Goal: Task Accomplishment & Management: Use online tool/utility

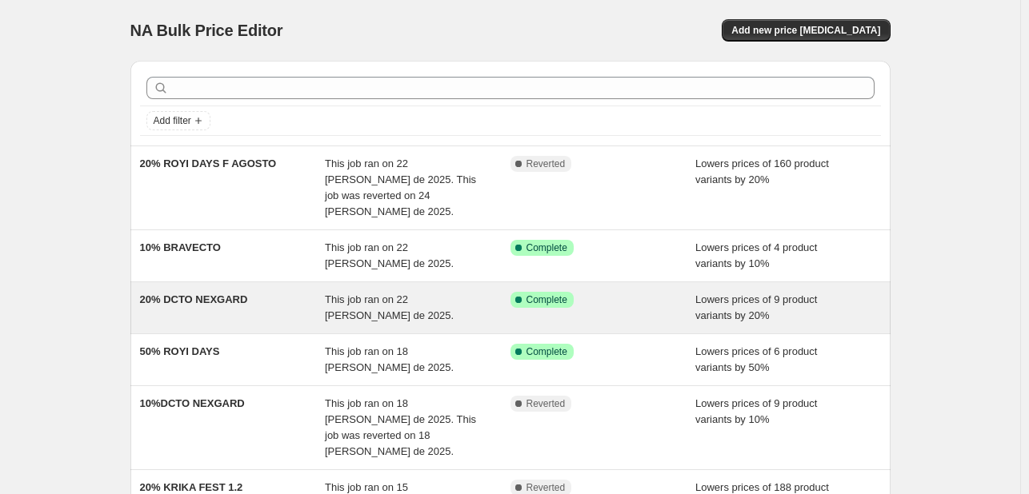
click at [372, 294] on span "This job ran on 22 [PERSON_NAME] de 2025." at bounding box center [389, 308] width 129 height 28
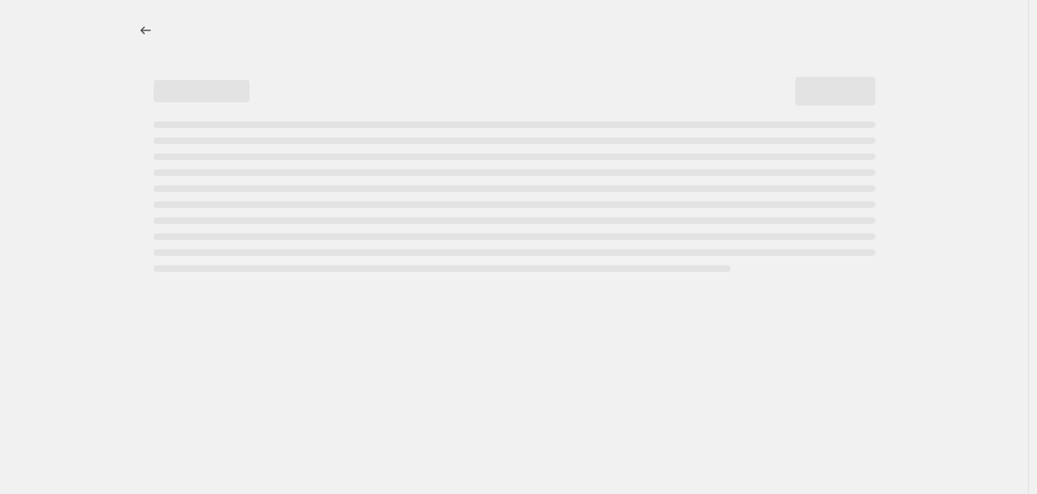
select select "percentage"
select select "pp"
select select "collection"
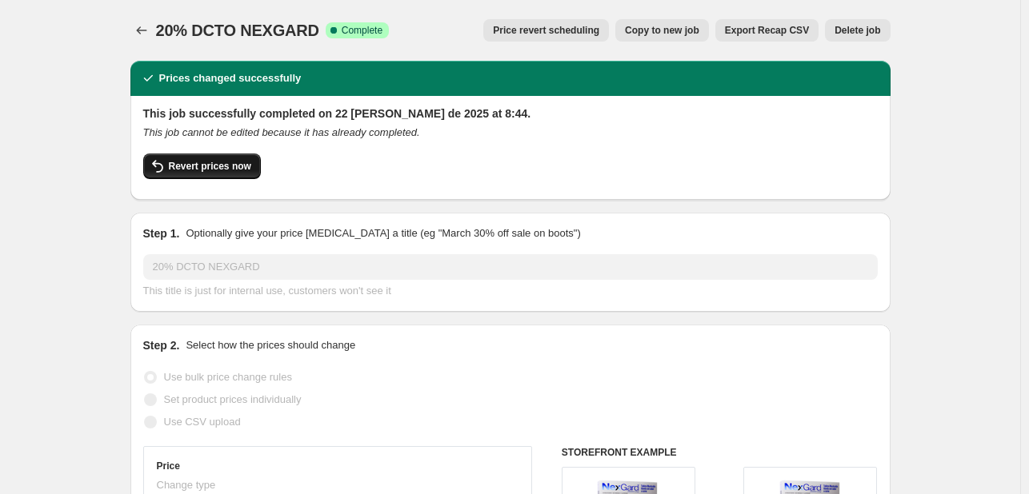
click at [233, 170] on span "Revert prices now" at bounding box center [210, 166] width 82 height 13
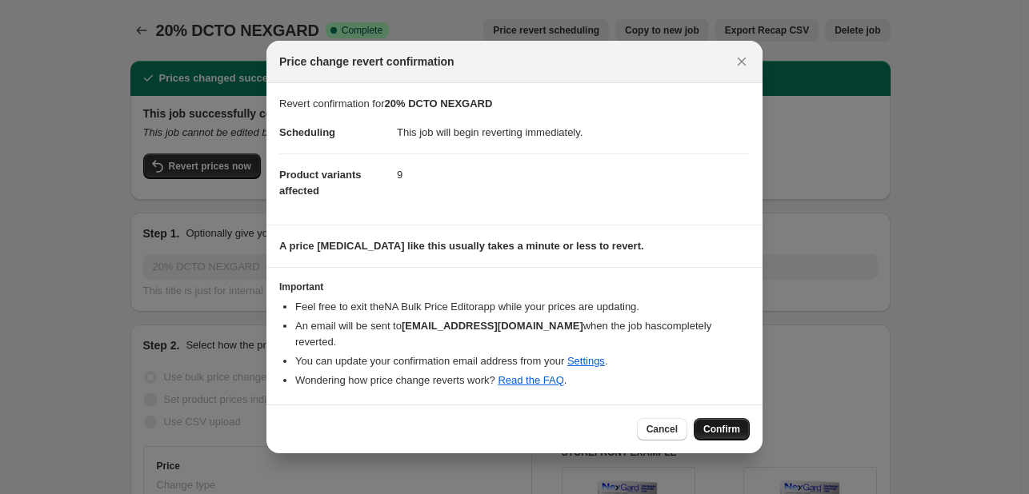
click at [717, 427] on button "Confirm" at bounding box center [722, 429] width 56 height 22
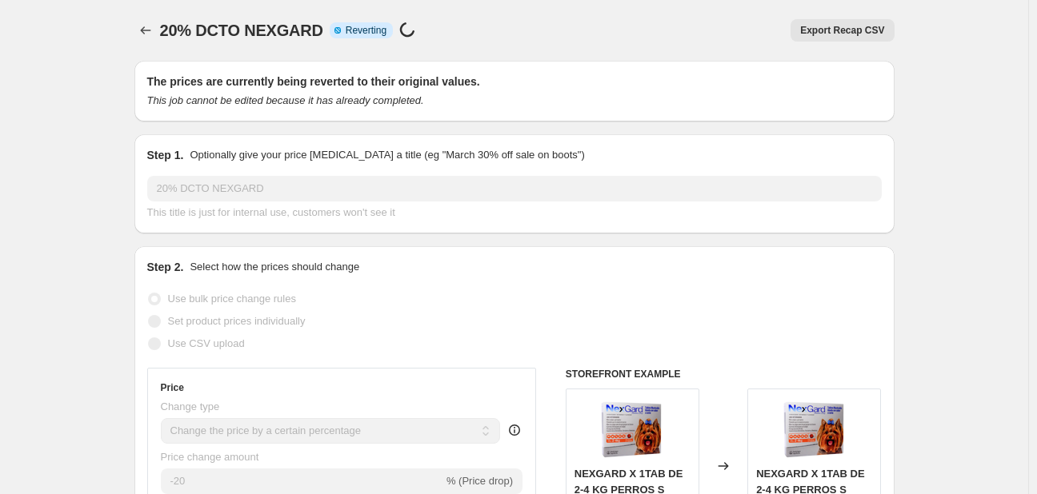
select select "percentage"
select select "pp"
select select "collection"
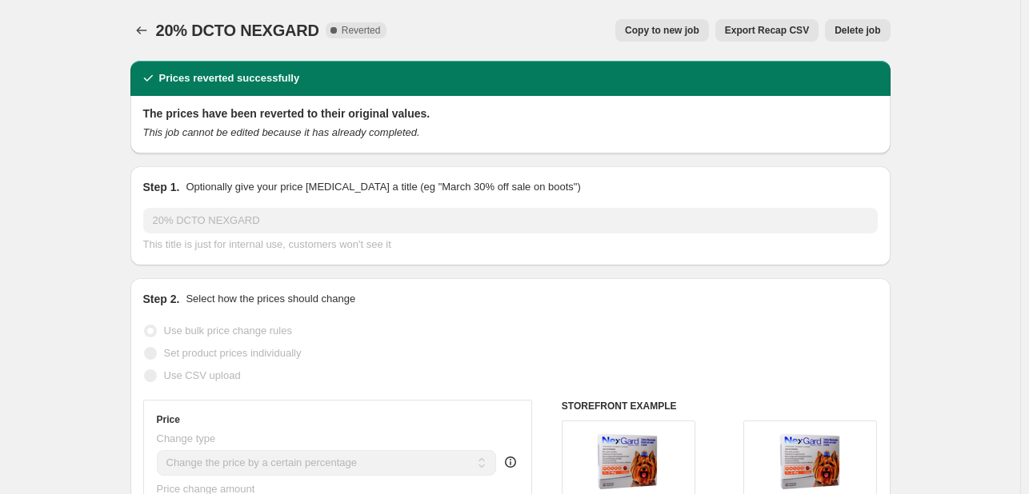
click at [658, 36] on span "Copy to new job" at bounding box center [662, 30] width 74 height 13
select select "percentage"
select select "pp"
select select "collection"
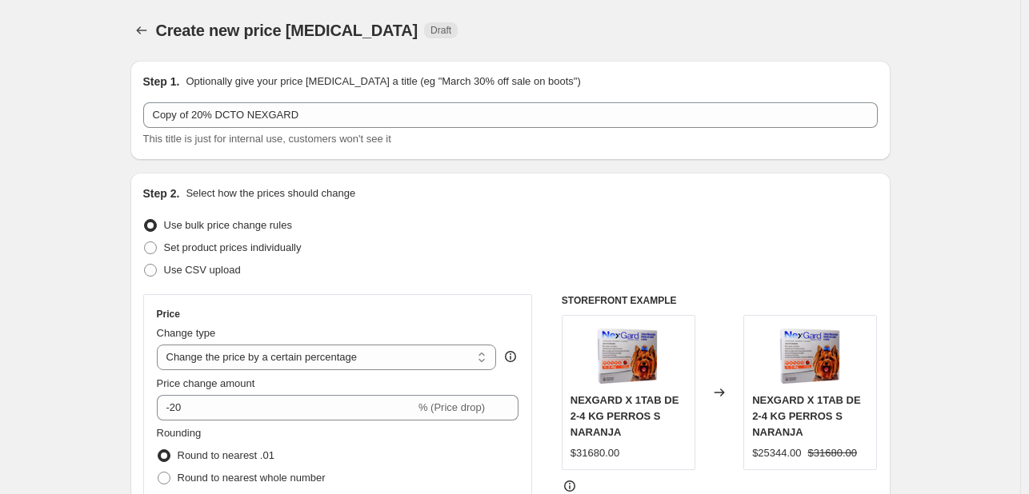
drag, startPoint x: 649, startPoint y: 36, endPoint x: 919, endPoint y: 256, distance: 348.6
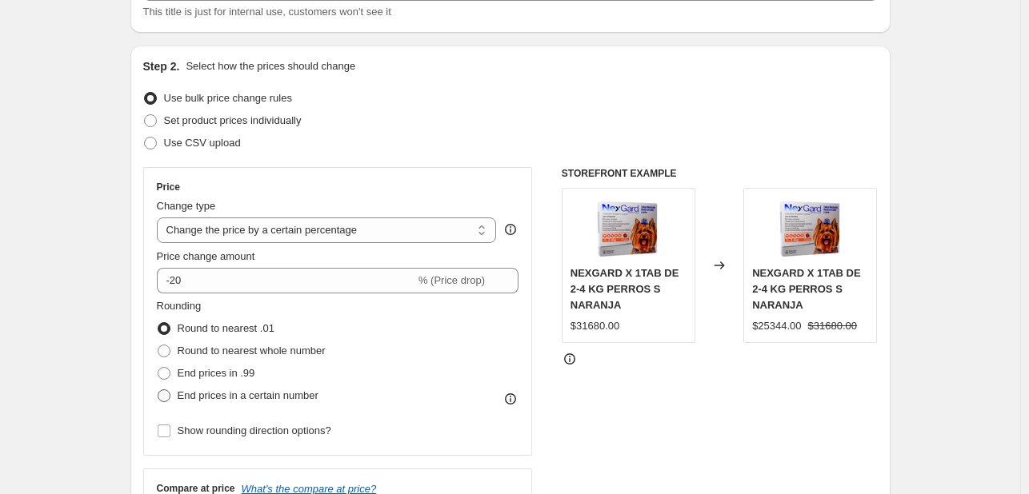
scroll to position [160, 0]
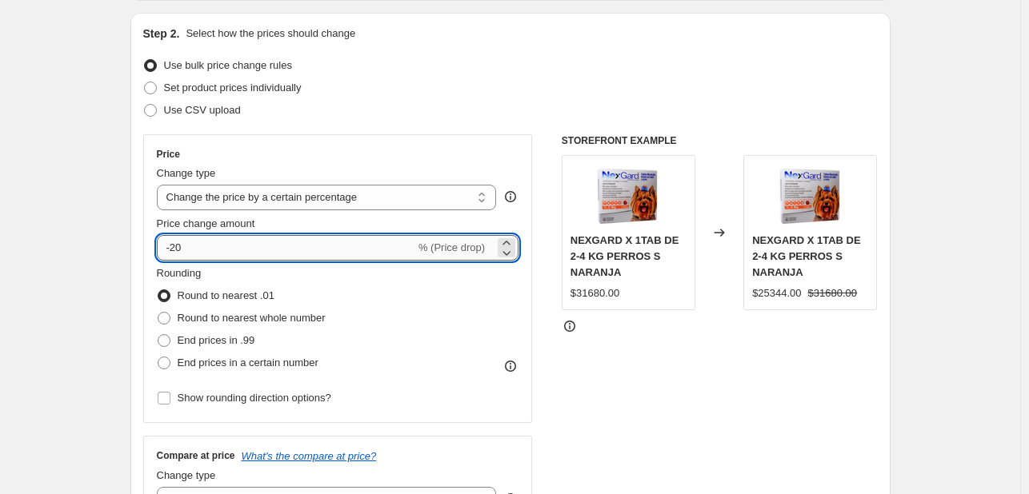
click at [184, 249] on input "-20" at bounding box center [286, 248] width 258 height 26
type input "-2"
type input "-10"
click at [601, 390] on div "STOREFRONT EXAMPLE NEXGARD X 1TAB DE 2-4 KG PERROS S NARANJA $31680.00 Changed …" at bounding box center [720, 440] width 316 height 612
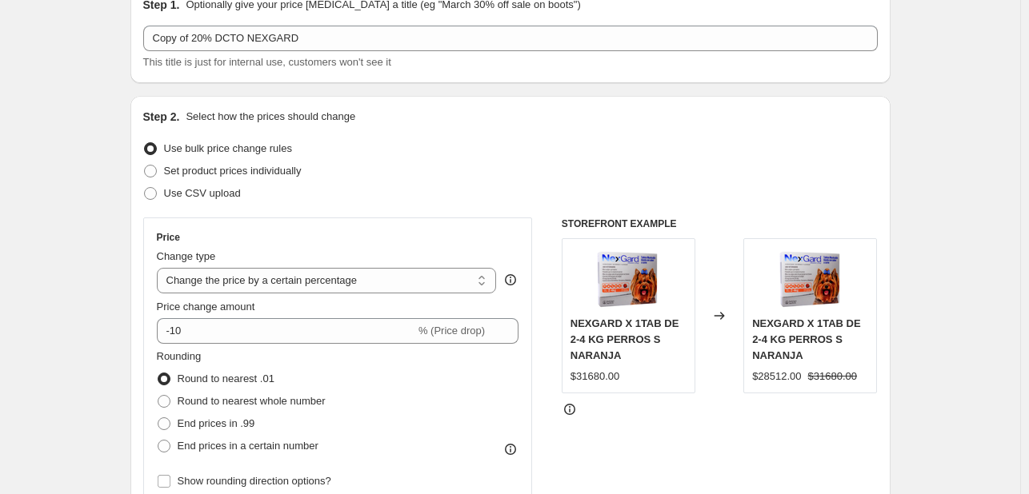
scroll to position [0, 0]
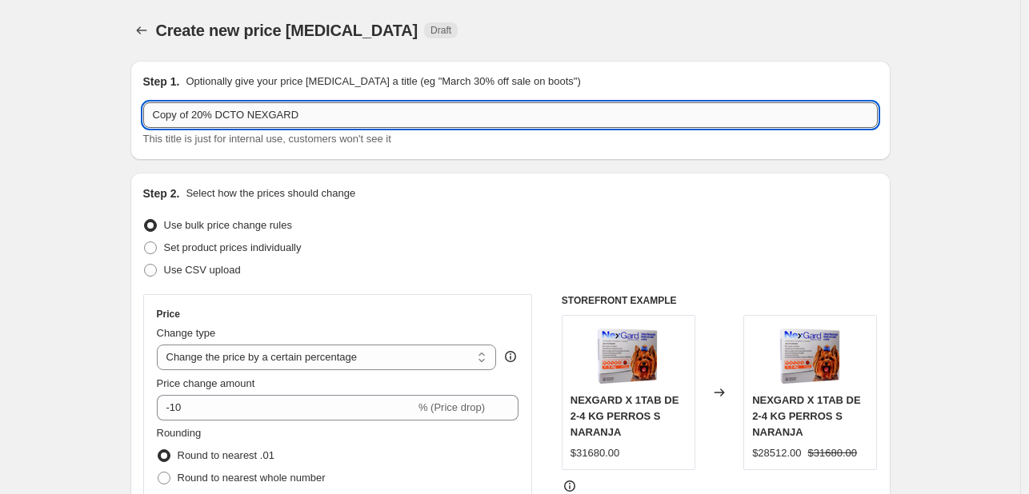
drag, startPoint x: 204, startPoint y: 111, endPoint x: 150, endPoint y: 110, distance: 53.6
click at [150, 110] on input "Copy of 20% DCTO NEXGARD" at bounding box center [510, 115] width 734 height 26
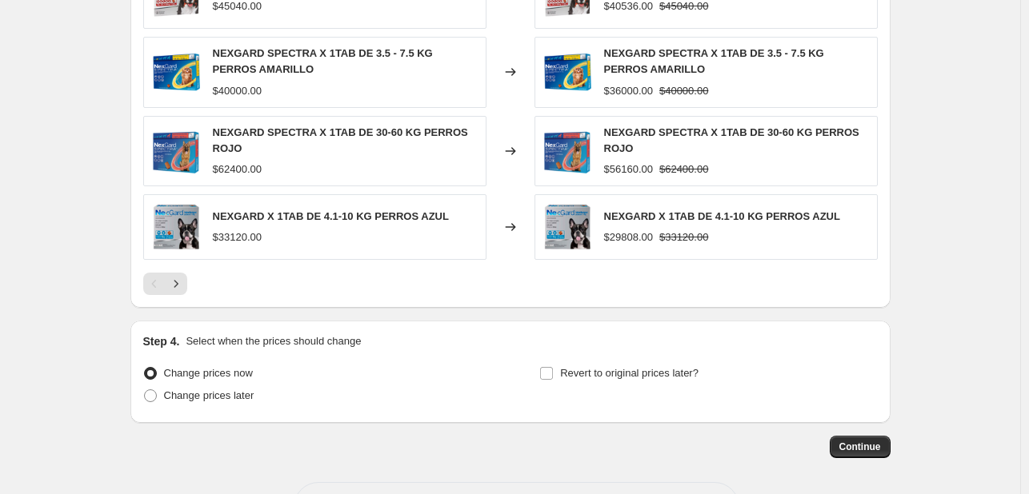
scroll to position [1514, 0]
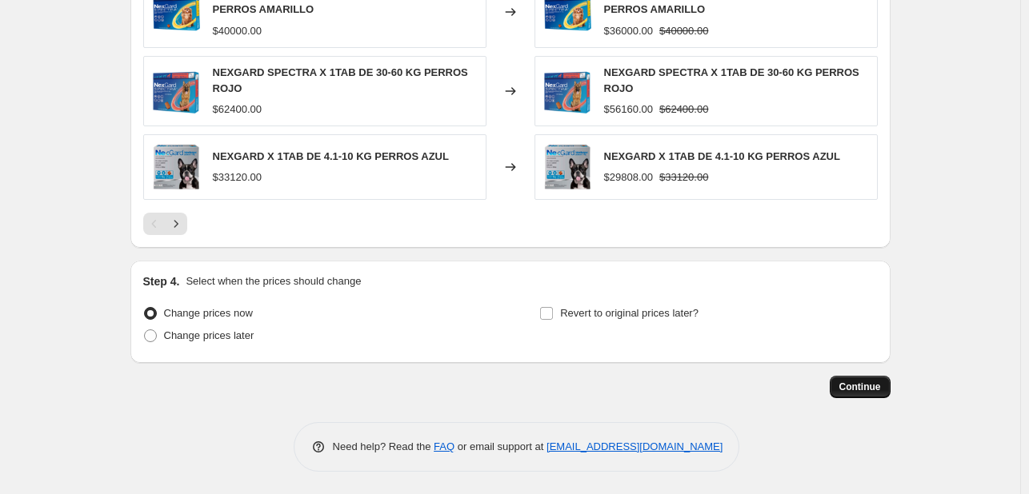
type input "10% DCTO NEXGARD"
click at [873, 384] on span "Continue" at bounding box center [860, 387] width 42 height 13
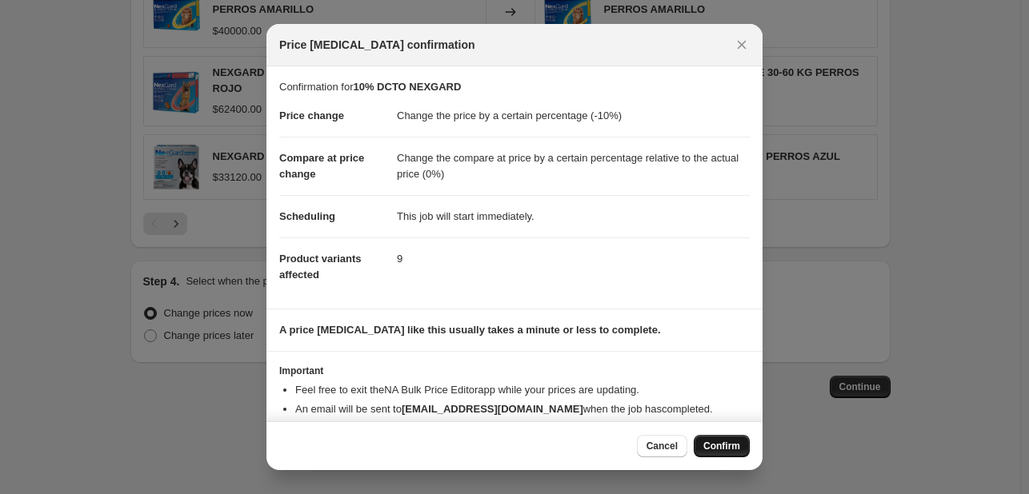
click at [722, 447] on span "Confirm" at bounding box center [721, 446] width 37 height 13
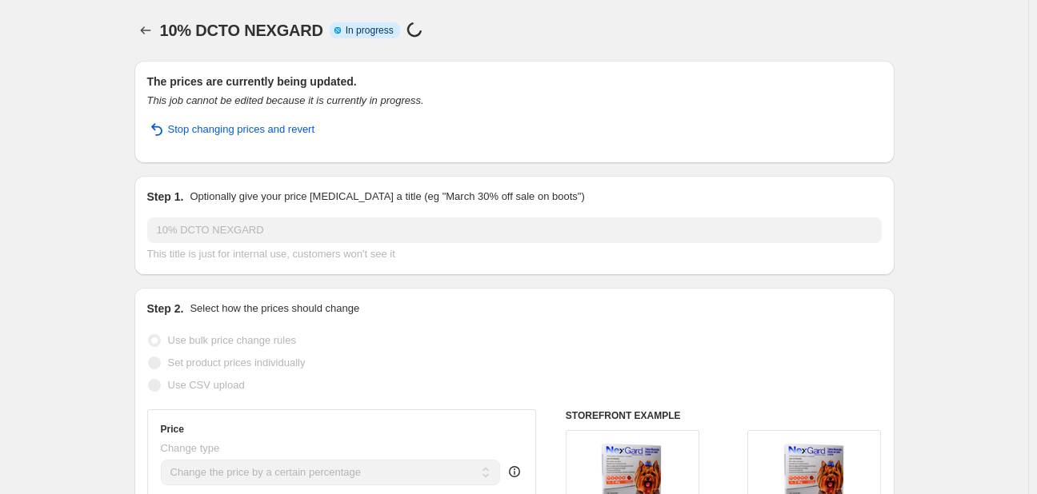
select select "percentage"
select select "pp"
select select "collection"
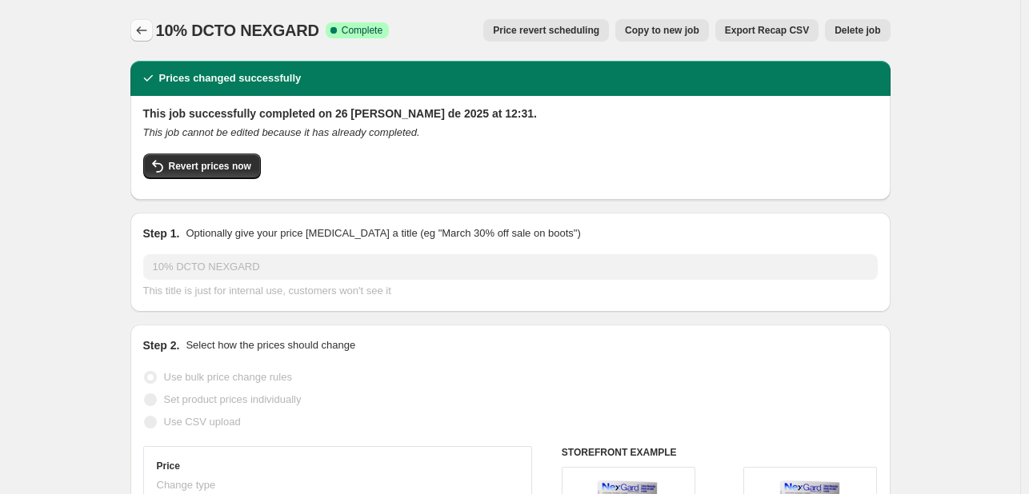
click at [142, 30] on icon "Price change jobs" at bounding box center [141, 30] width 10 height 8
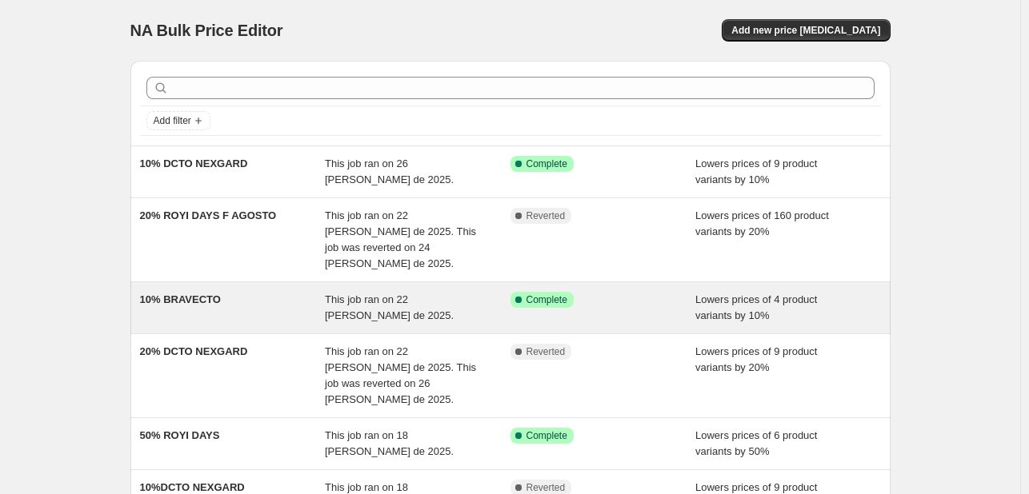
click at [518, 294] on div "Success Complete Complete" at bounding box center [603, 308] width 186 height 32
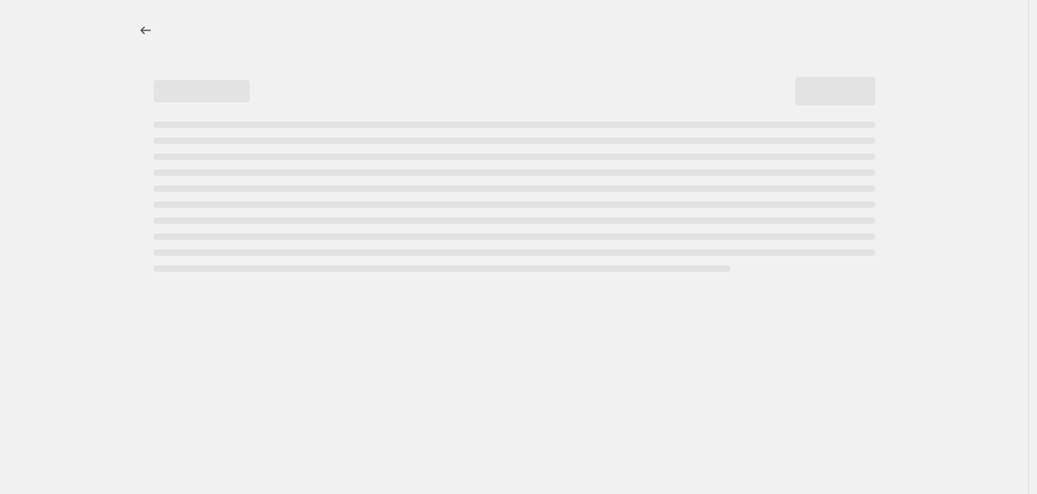
select select "percentage"
select select "pp"
select select "collection"
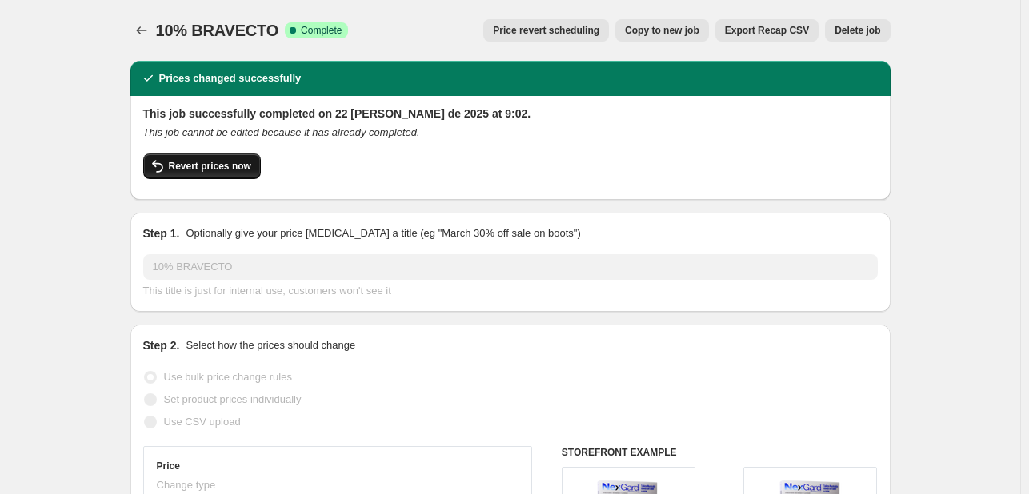
click at [246, 170] on span "Revert prices now" at bounding box center [210, 166] width 82 height 13
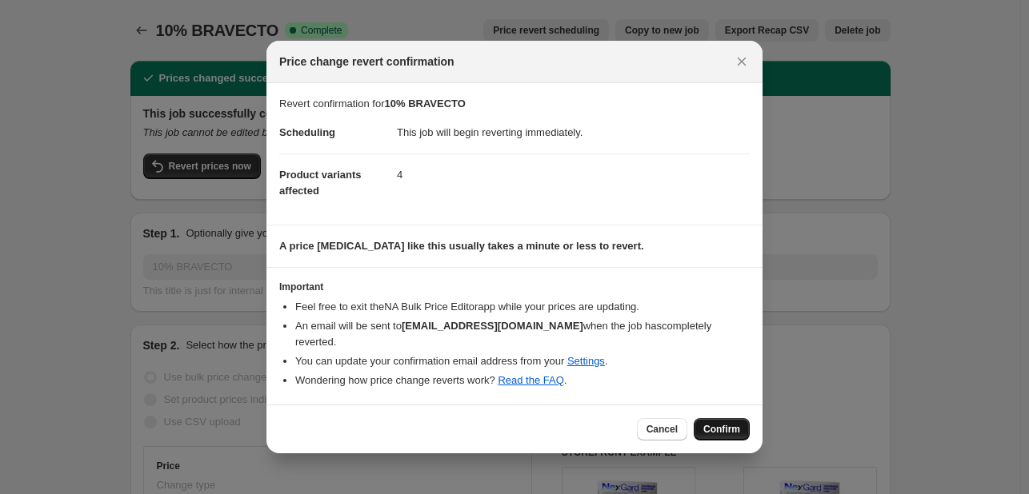
click at [714, 423] on span "Confirm" at bounding box center [721, 429] width 37 height 13
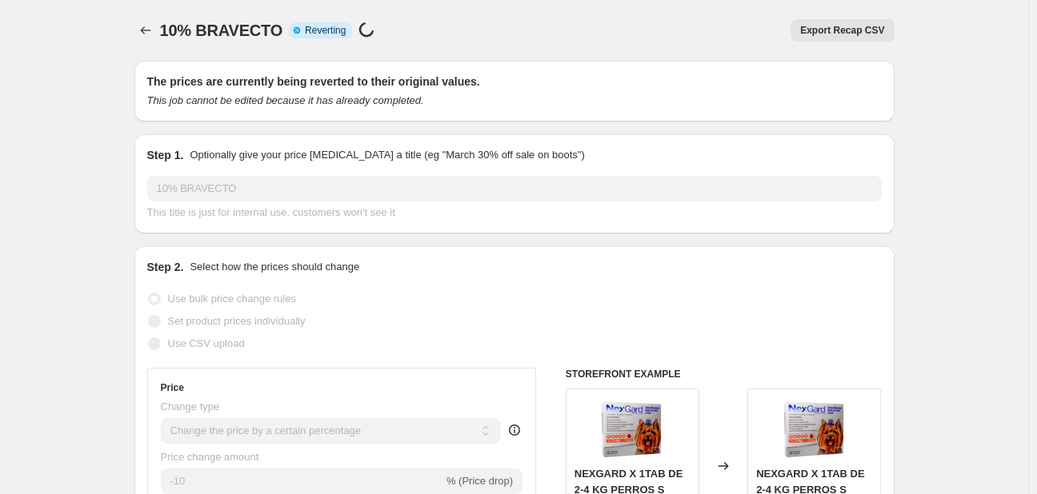
select select "percentage"
select select "pp"
select select "collection"
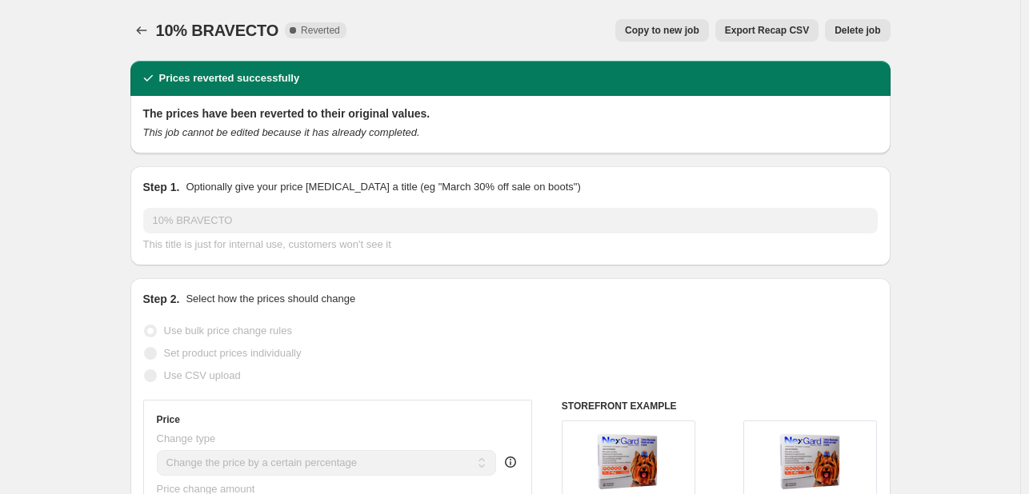
click at [658, 35] on span "Copy to new job" at bounding box center [662, 30] width 74 height 13
select select "percentage"
select select "pp"
select select "collection"
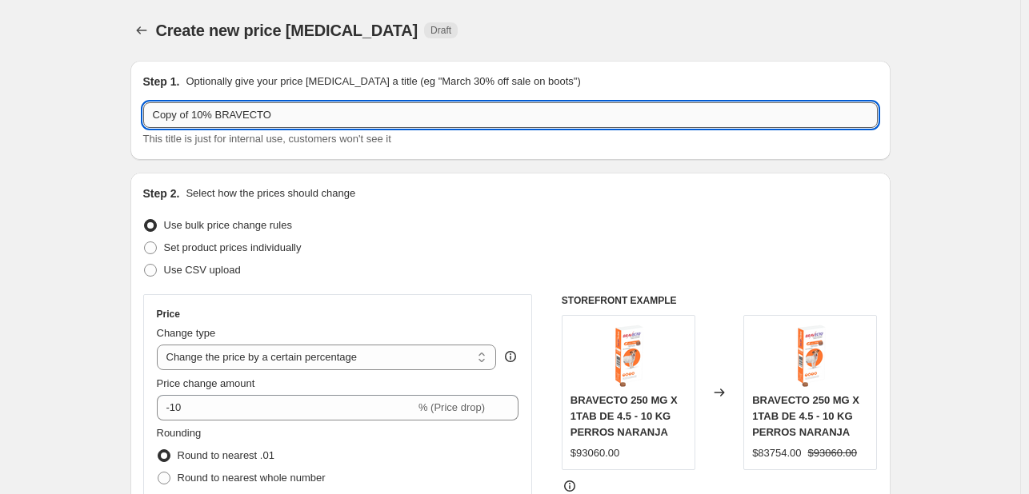
click at [200, 113] on input "Copy of 10% BRAVECTO" at bounding box center [510, 115] width 734 height 26
type input "20% BRAVECTO"
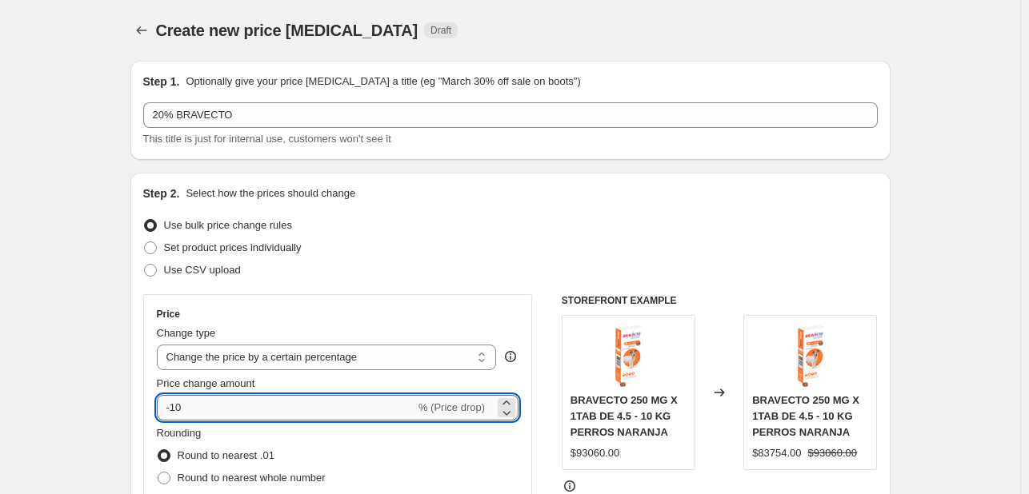
click at [186, 407] on input "-10" at bounding box center [286, 408] width 258 height 26
type input "-1"
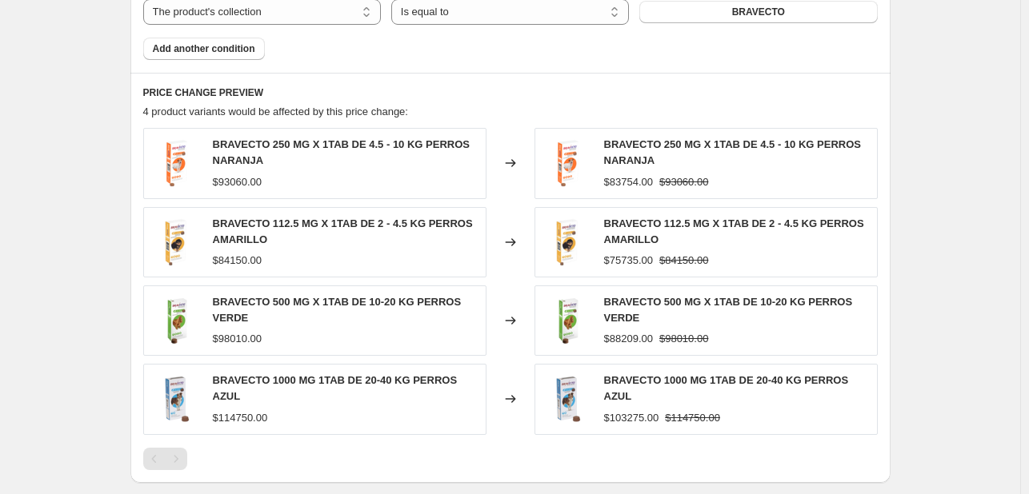
scroll to position [1446, 0]
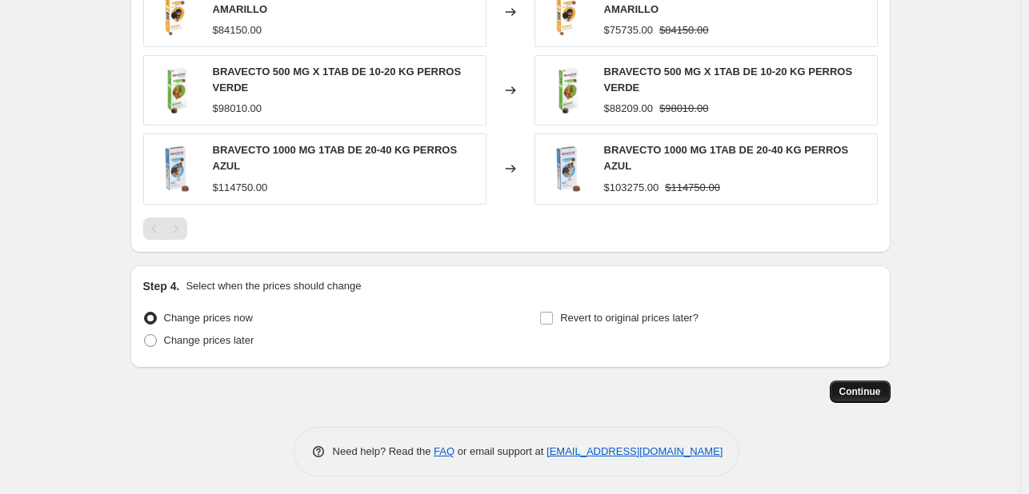
type input "-20"
click at [861, 390] on span "Continue" at bounding box center [860, 392] width 42 height 13
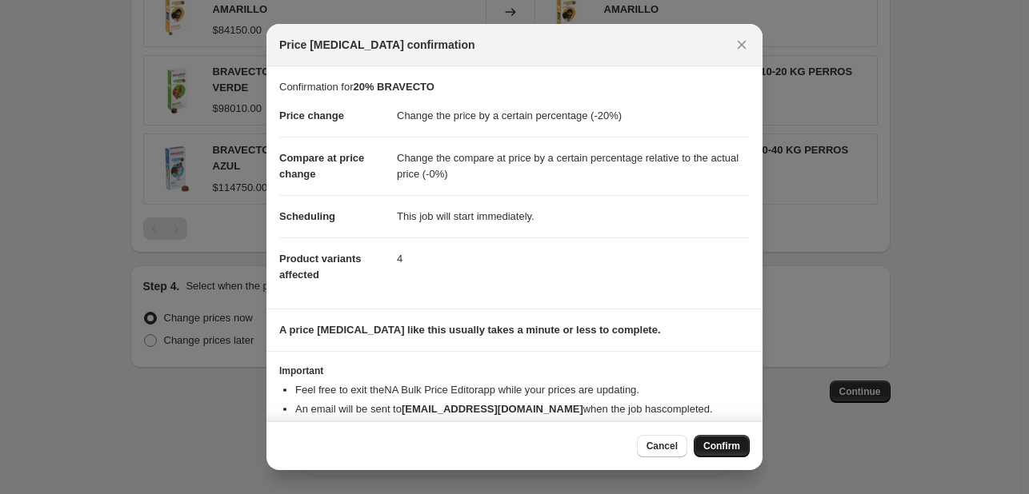
click at [730, 446] on span "Confirm" at bounding box center [721, 446] width 37 height 13
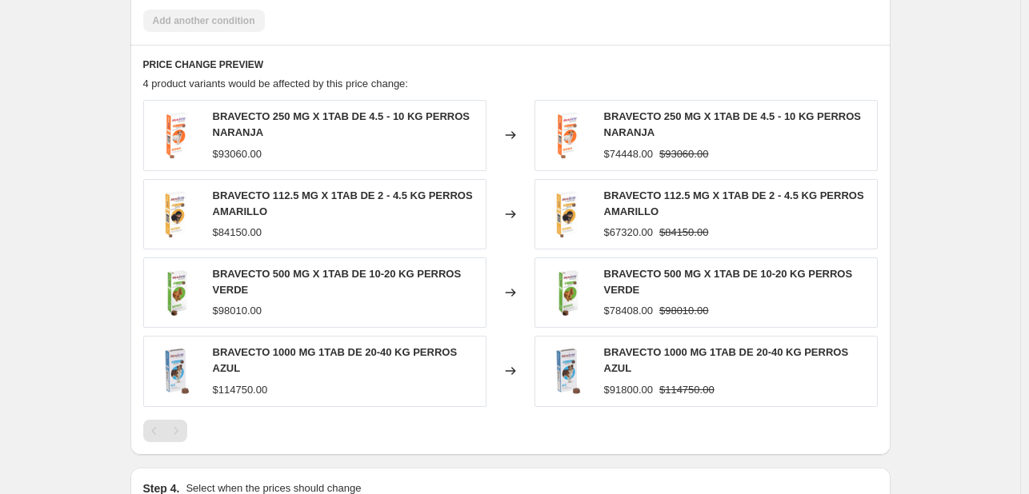
scroll to position [1126, 0]
